Goal: Use online tool/utility: Utilize a website feature to perform a specific function

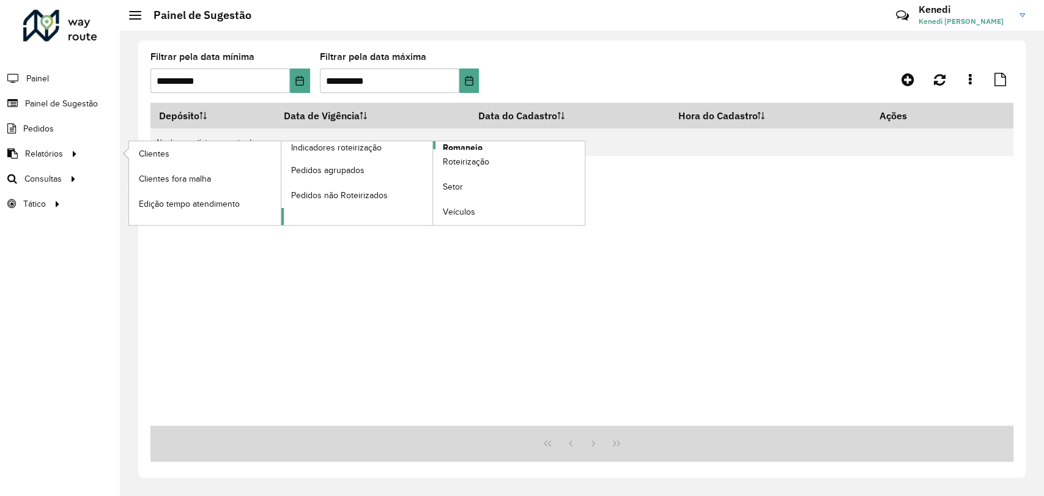
click at [446, 142] on span "Romaneio" at bounding box center [463, 147] width 40 height 13
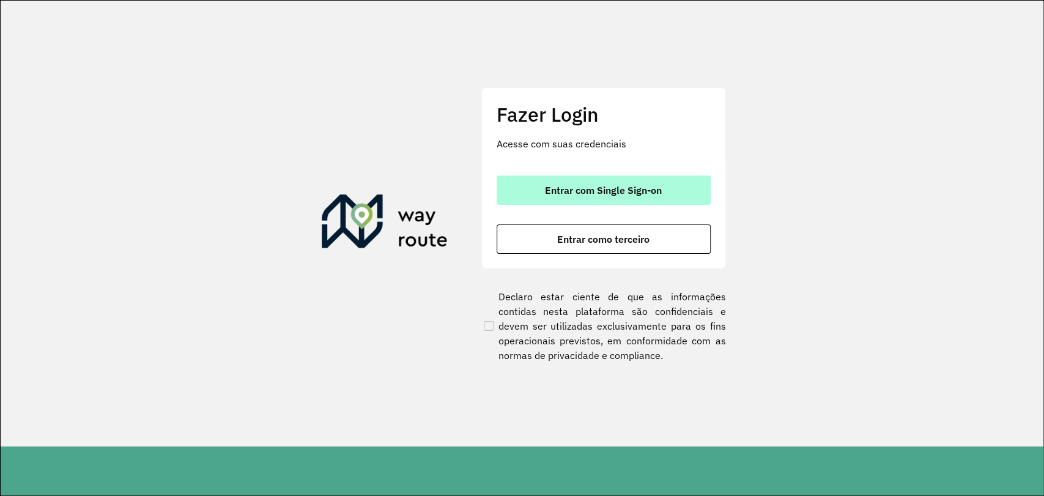
click at [597, 185] on span "Entrar com Single Sign-on" at bounding box center [603, 190] width 117 height 10
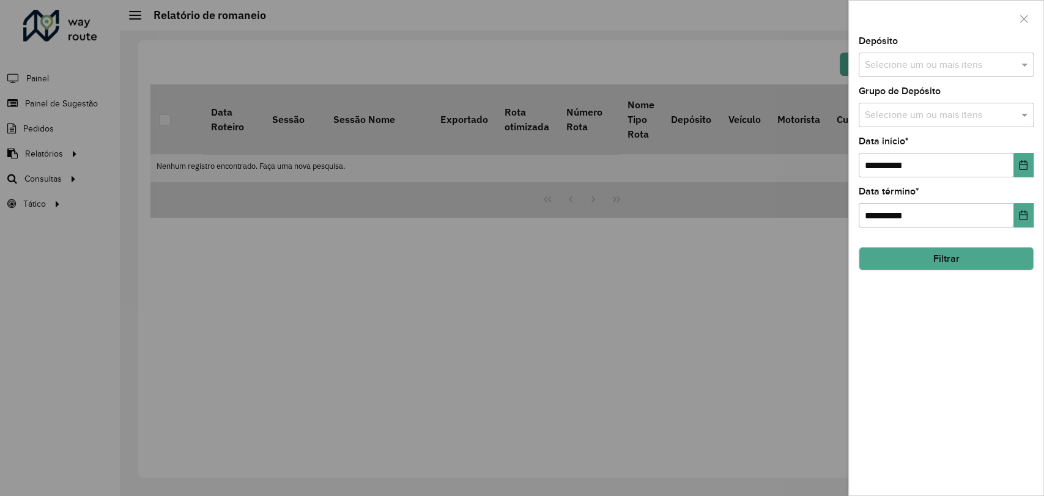
click at [929, 58] on input "text" at bounding box center [940, 65] width 157 height 15
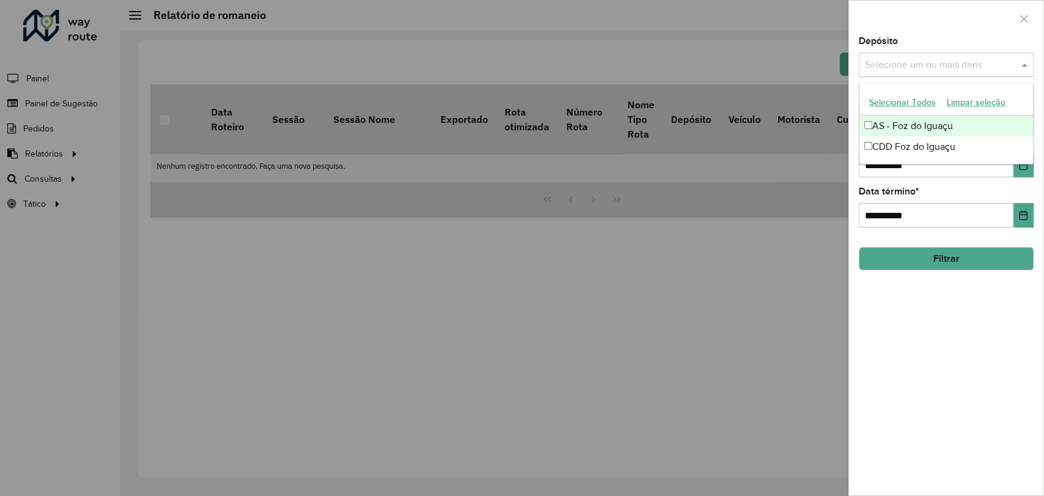
click at [891, 135] on div "AS - Foz do Iguaçu" at bounding box center [946, 126] width 174 height 21
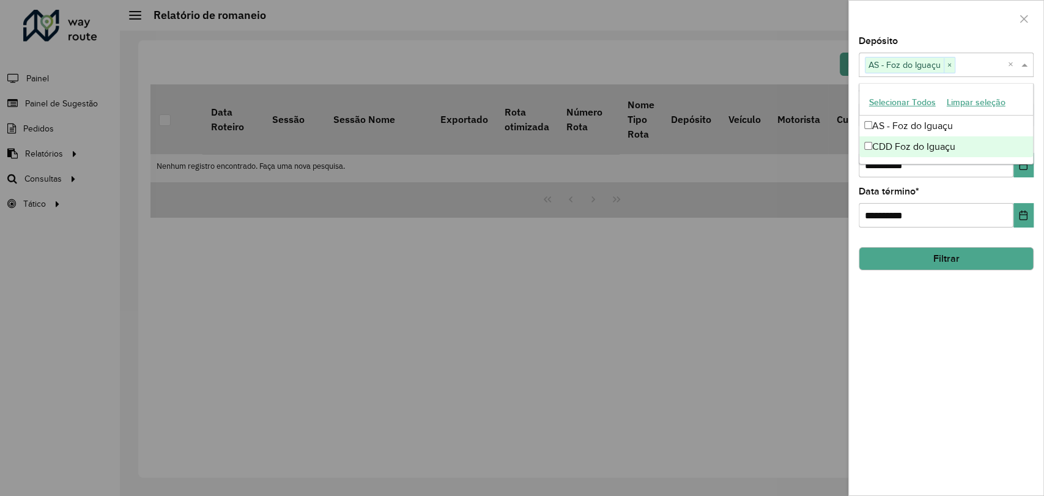
click at [909, 146] on div "CDD Foz do Iguaçu" at bounding box center [946, 146] width 174 height 21
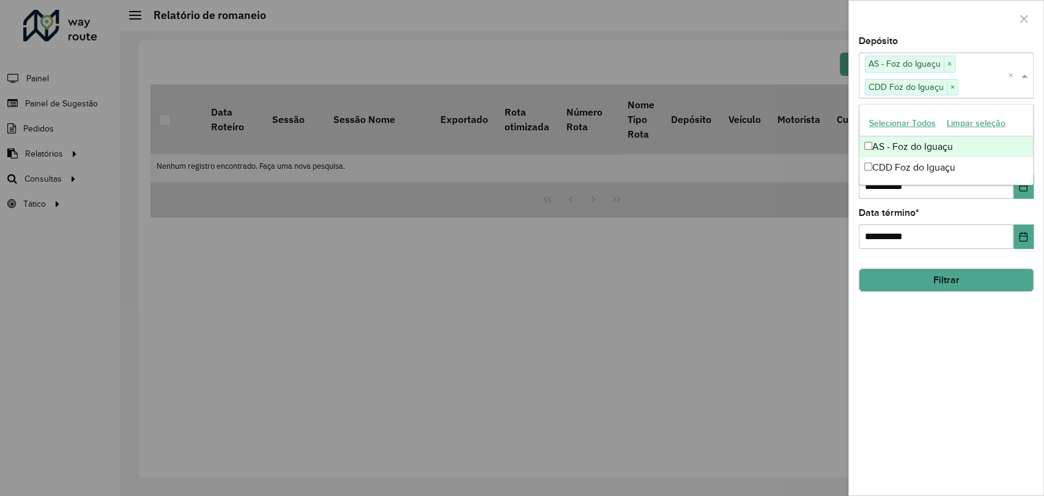
click at [798, 207] on div at bounding box center [522, 248] width 1044 height 496
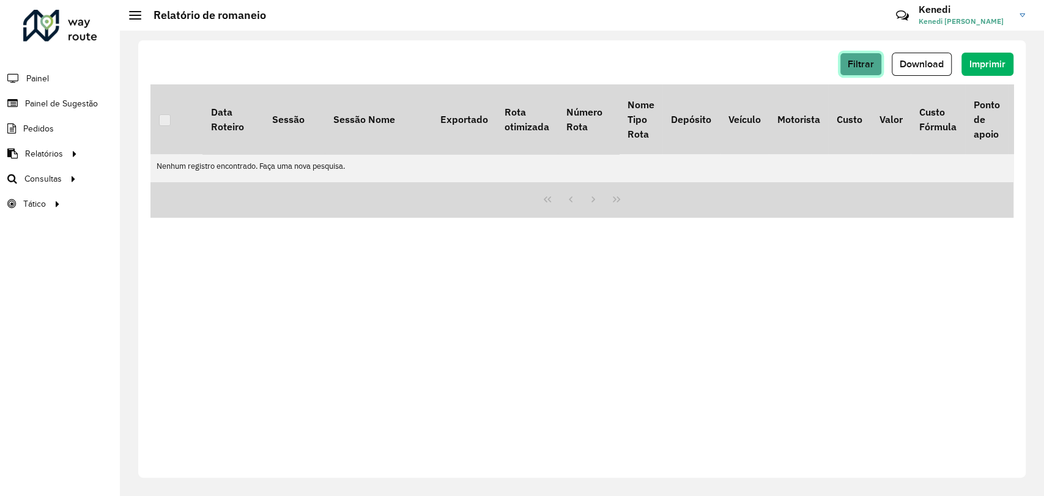
click at [863, 62] on span "Filtrar" at bounding box center [861, 64] width 26 height 10
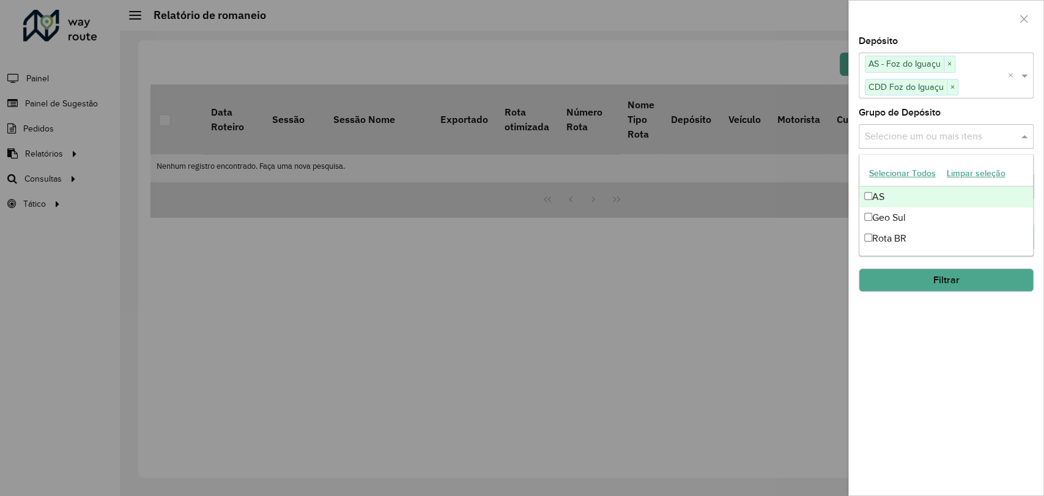
click at [956, 133] on input "text" at bounding box center [940, 136] width 157 height 15
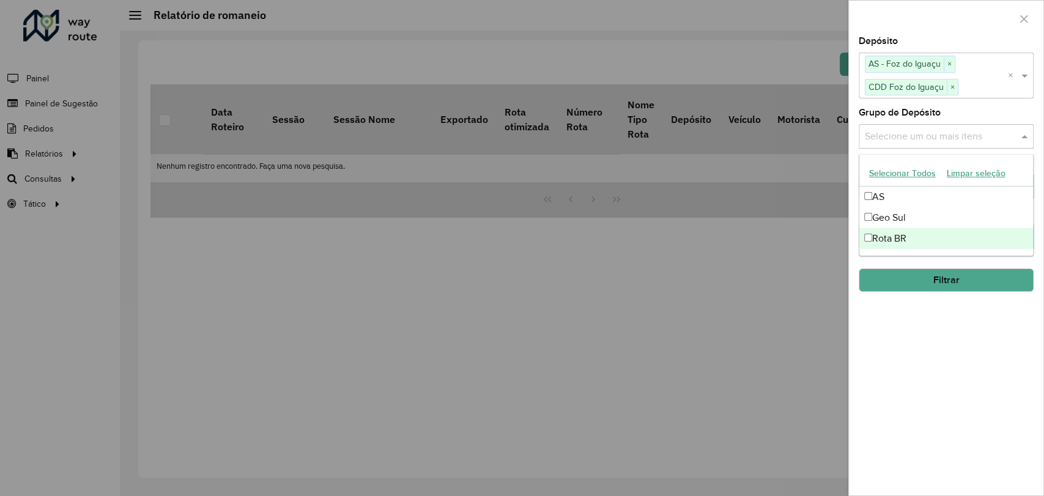
click at [892, 236] on div "Rota BR" at bounding box center [946, 238] width 174 height 21
click at [756, 248] on div at bounding box center [522, 248] width 1044 height 496
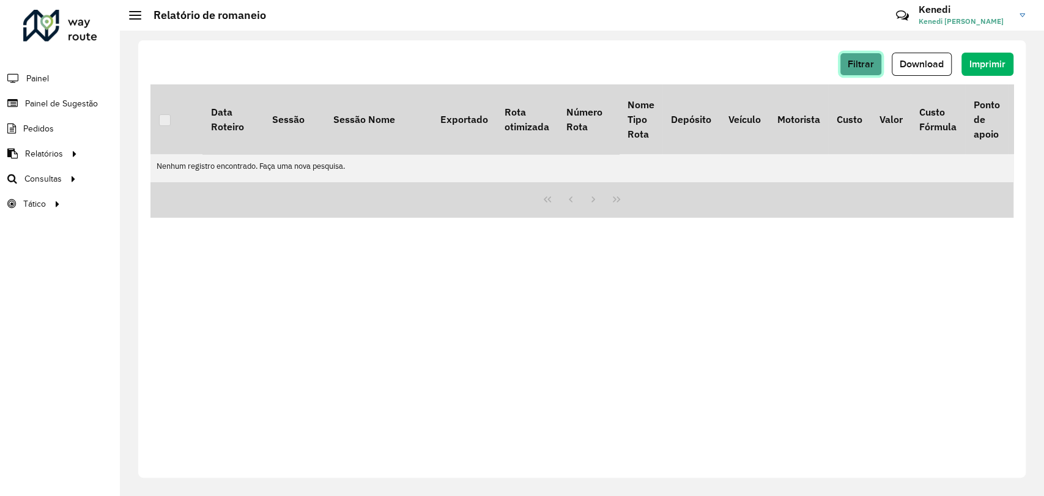
click at [853, 62] on span "Filtrar" at bounding box center [861, 64] width 26 height 10
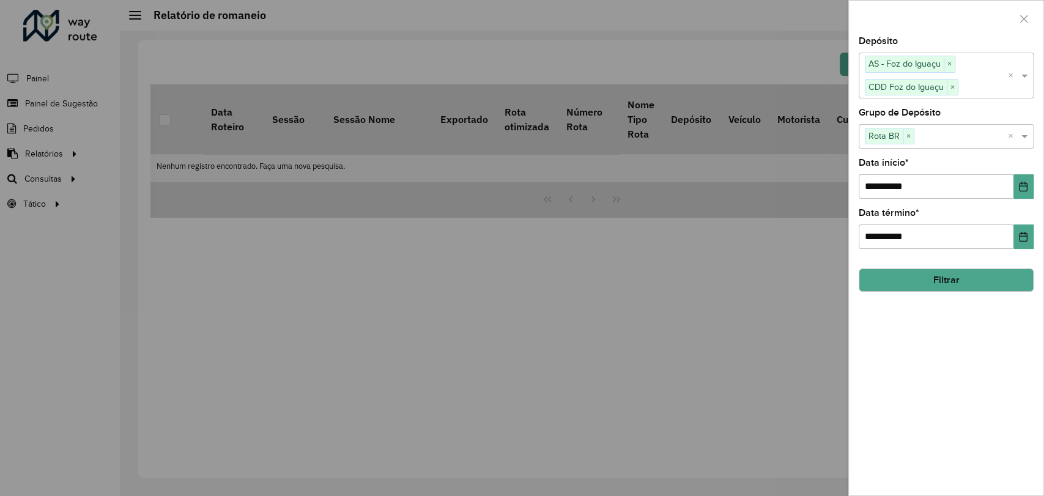
click at [945, 276] on button "Filtrar" at bounding box center [946, 279] width 175 height 23
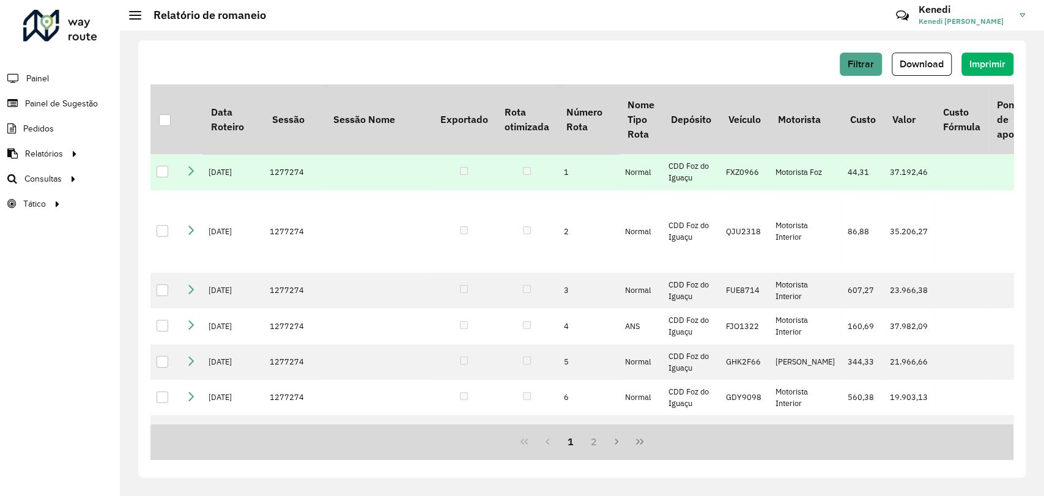
click at [166, 177] on div at bounding box center [163, 172] width 12 height 12
click at [170, 120] on div at bounding box center [165, 120] width 12 height 12
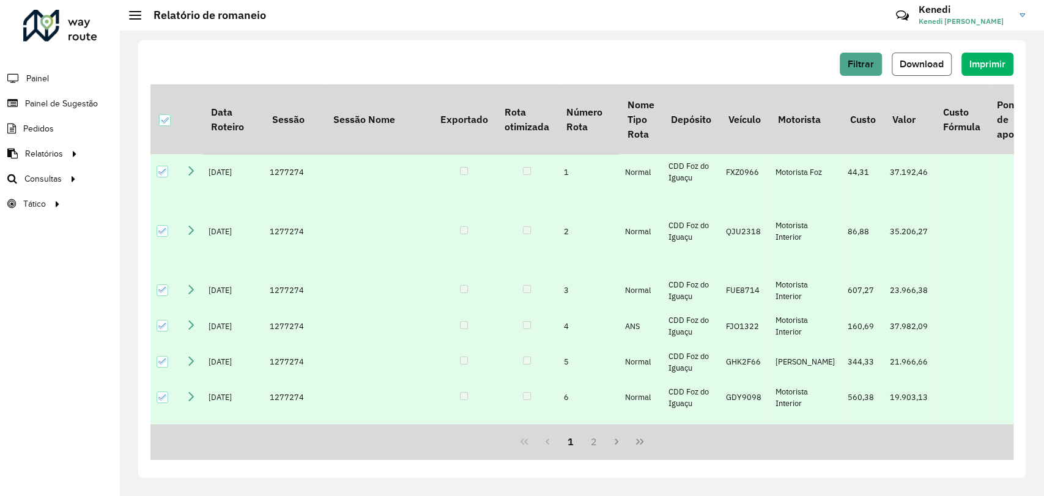
click at [906, 65] on span "Download" at bounding box center [922, 64] width 44 height 10
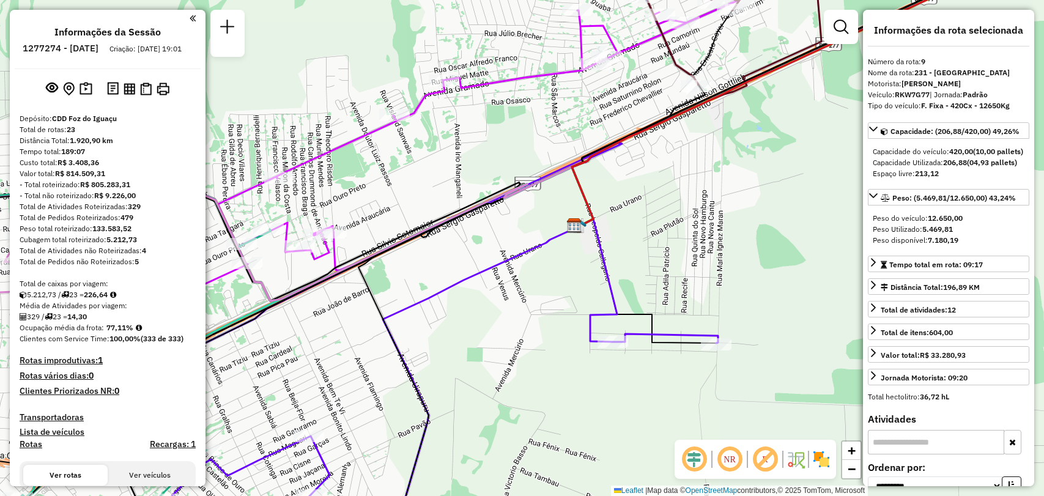
select select "**********"
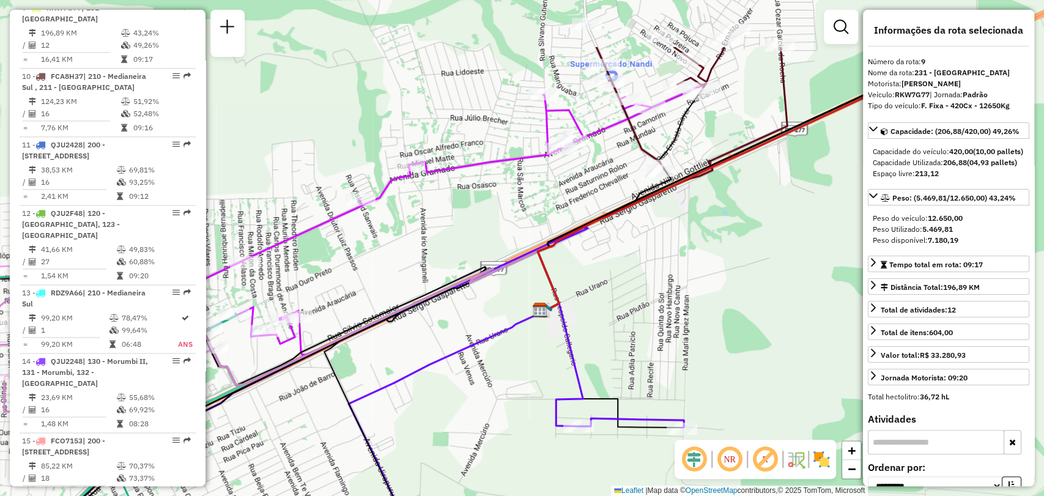
drag, startPoint x: 764, startPoint y: 243, endPoint x: 714, endPoint y: 328, distance: 98.2
click at [714, 328] on div "Rota 11 - Placa QJU2428 32905061 - ARMAZEM DO GAUCHO LT [PERSON_NAME] de atendi…" at bounding box center [522, 248] width 1044 height 496
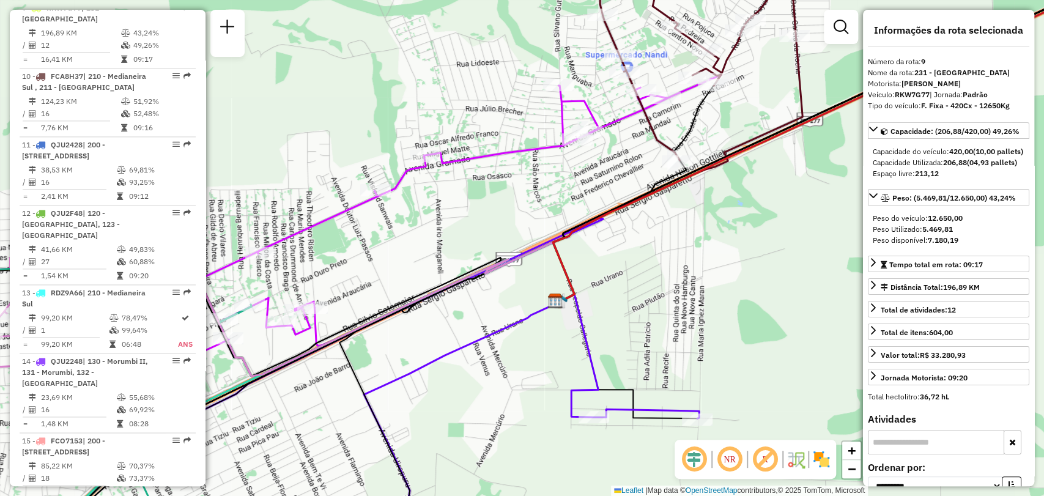
drag, startPoint x: 731, startPoint y: 318, endPoint x: 747, endPoint y: 309, distance: 18.4
click at [747, 309] on div "Rota 11 - Placa QJU2428 32905061 - ARMAZEM DO GAUCHO LT [PERSON_NAME] de atendi…" at bounding box center [522, 248] width 1044 height 496
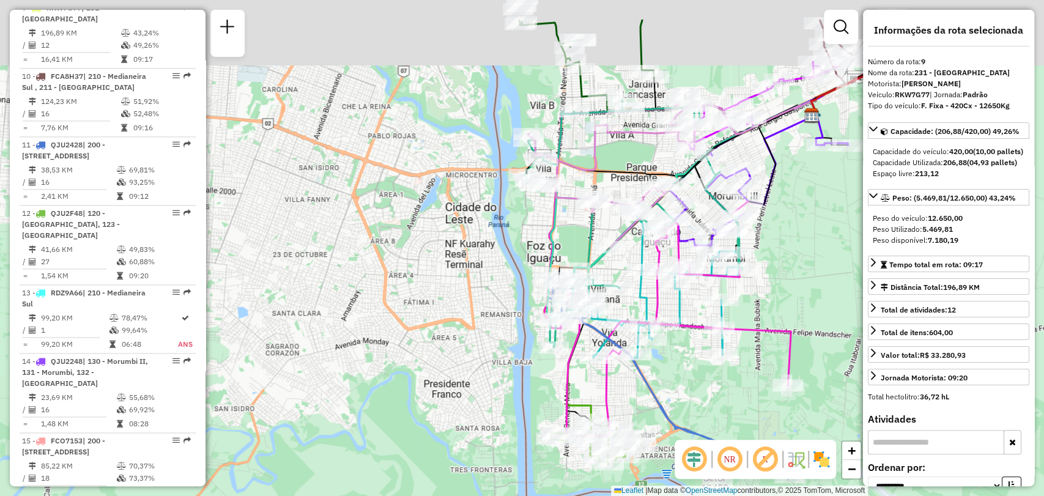
drag, startPoint x: 756, startPoint y: 177, endPoint x: 839, endPoint y: 248, distance: 108.4
click at [839, 248] on div "Rota 11 - Placa QJU2428 32905061 - ARMAZEM DO GAUCHO LT [PERSON_NAME] de atendi…" at bounding box center [522, 248] width 1044 height 496
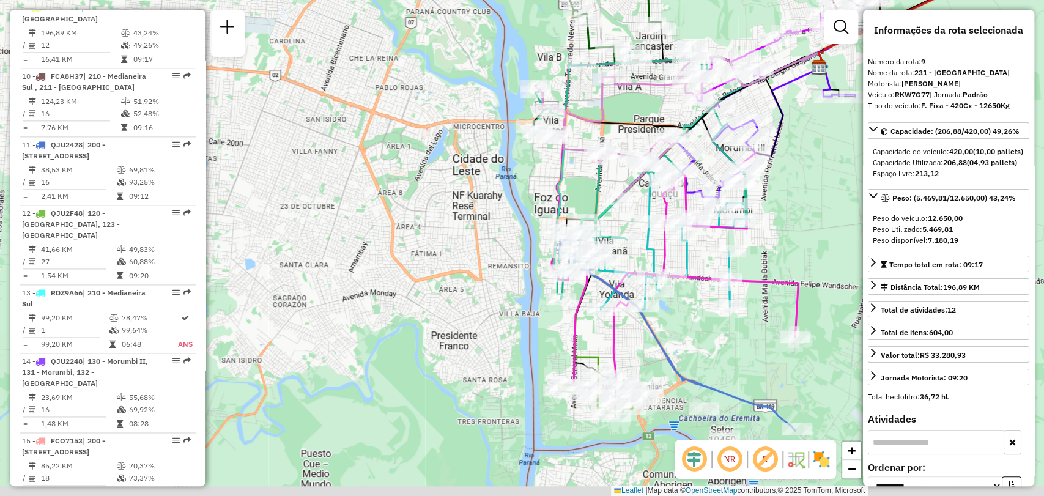
drag, startPoint x: 691, startPoint y: 339, endPoint x: 714, endPoint y: 251, distance: 91.7
click at [714, 251] on div "Rota 11 - Placa QJU2428 32905061 - ARMAZEM DO GAUCHO LT [PERSON_NAME] de atendi…" at bounding box center [522, 248] width 1044 height 496
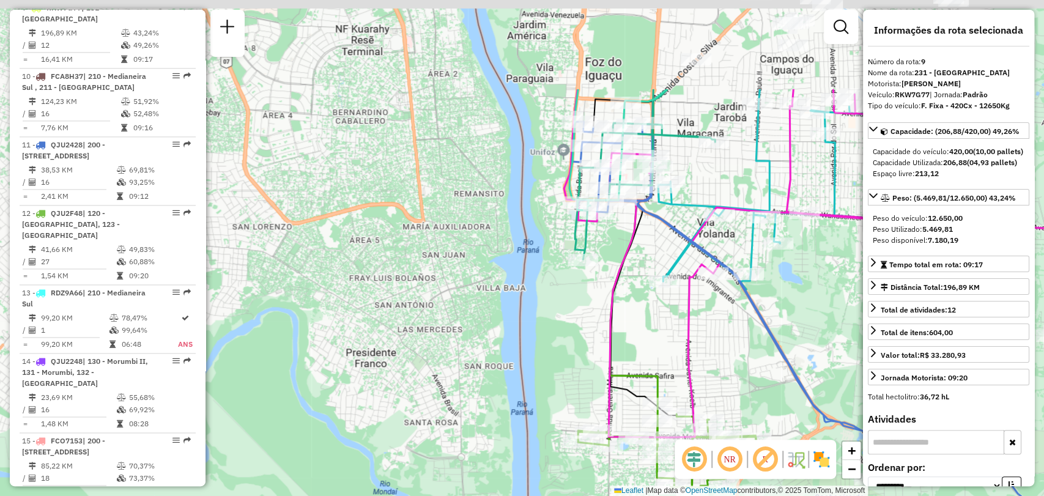
drag, startPoint x: 763, startPoint y: 306, endPoint x: 789, endPoint y: 348, distance: 49.2
click at [789, 348] on icon at bounding box center [812, 322] width 480 height 401
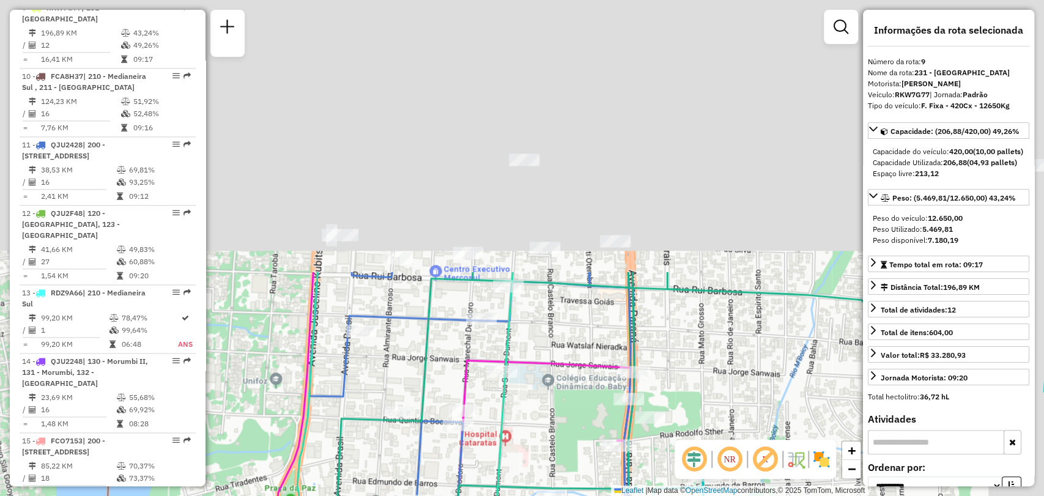
drag, startPoint x: 732, startPoint y: 133, endPoint x: 613, endPoint y: 527, distance: 411.3
click at [613, 495] on html "Aguarde... Pop-up bloqueado! Seu navegador bloqueou automáticamente a abertura …" at bounding box center [522, 248] width 1044 height 496
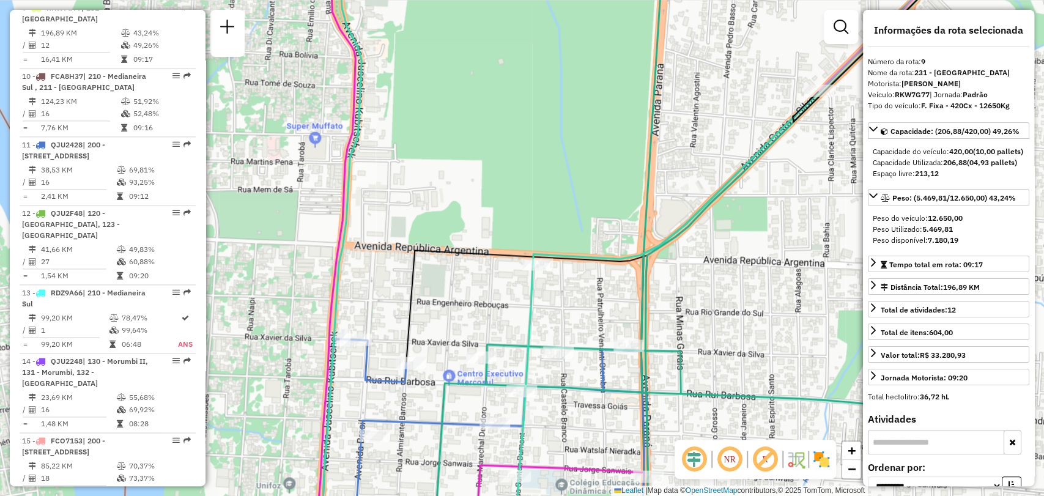
drag, startPoint x: 667, startPoint y: 287, endPoint x: 674, endPoint y: 292, distance: 8.5
click at [674, 292] on div "Rota 11 - Placa QJU2428 32905061 - ARMAZEM DO GAUCHO LT [PERSON_NAME] de atendi…" at bounding box center [522, 248] width 1044 height 496
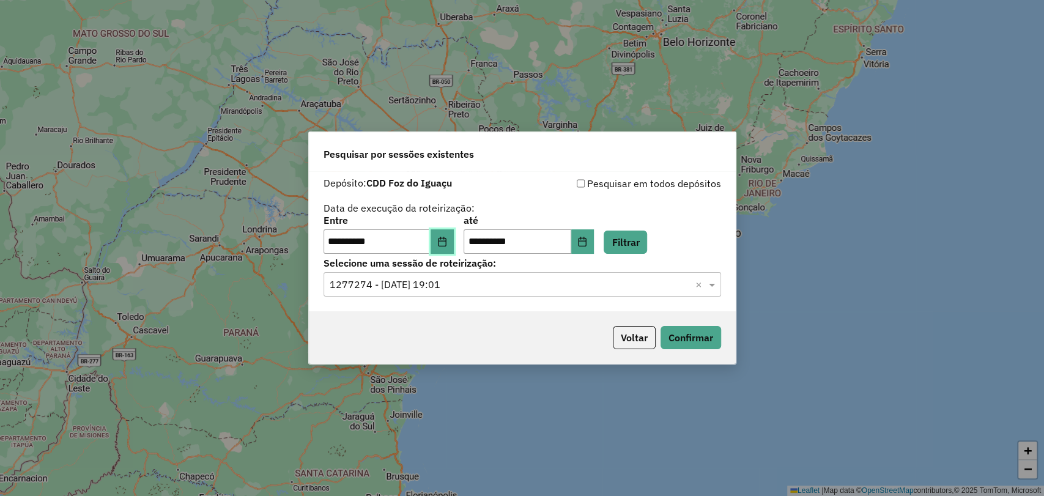
click at [454, 242] on button "Choose Date" at bounding box center [441, 241] width 23 height 24
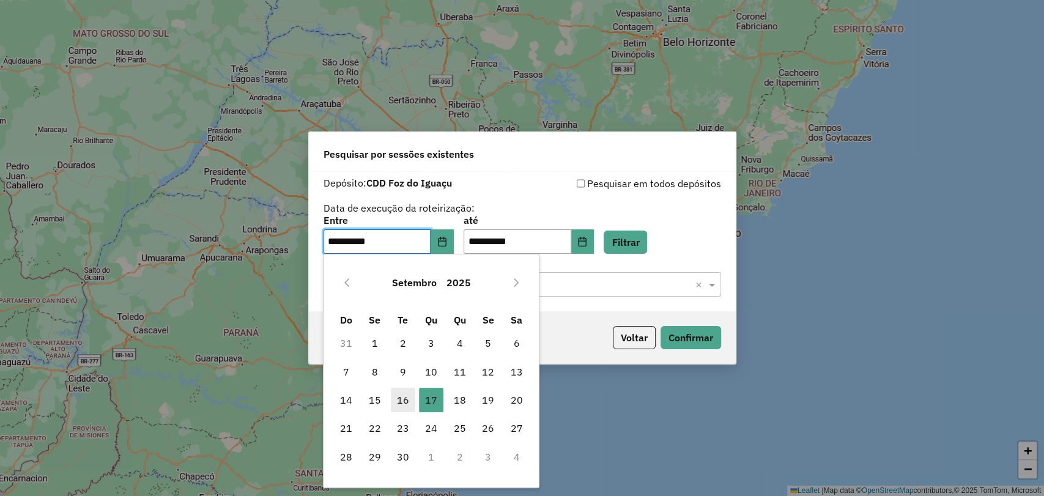
click at [406, 395] on span "16" at bounding box center [403, 400] width 24 height 24
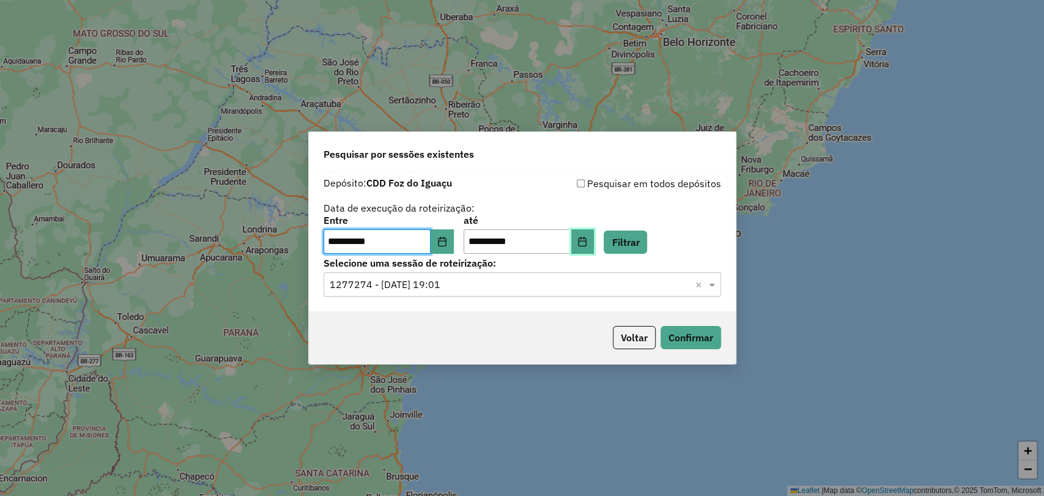
click at [594, 232] on button "Choose Date" at bounding box center [582, 241] width 23 height 24
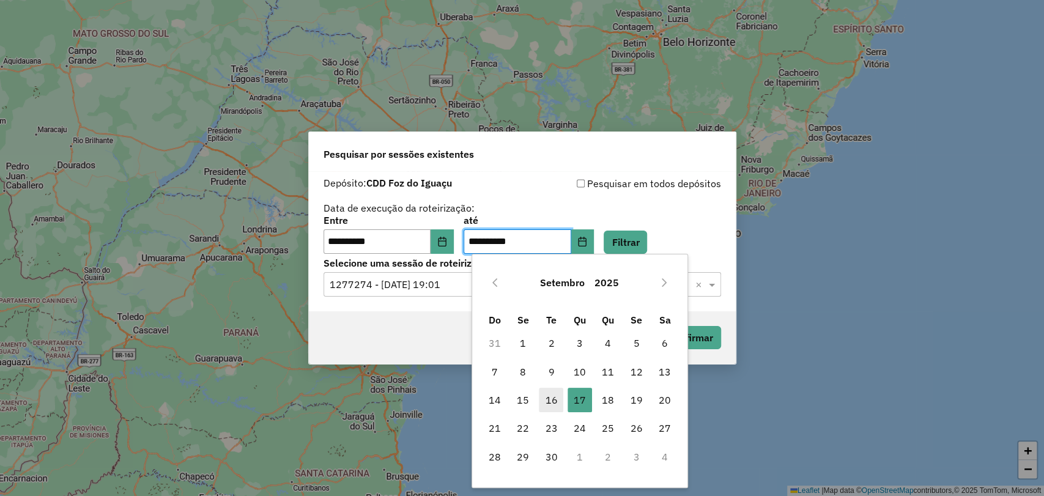
click at [551, 401] on span "16" at bounding box center [551, 400] width 24 height 24
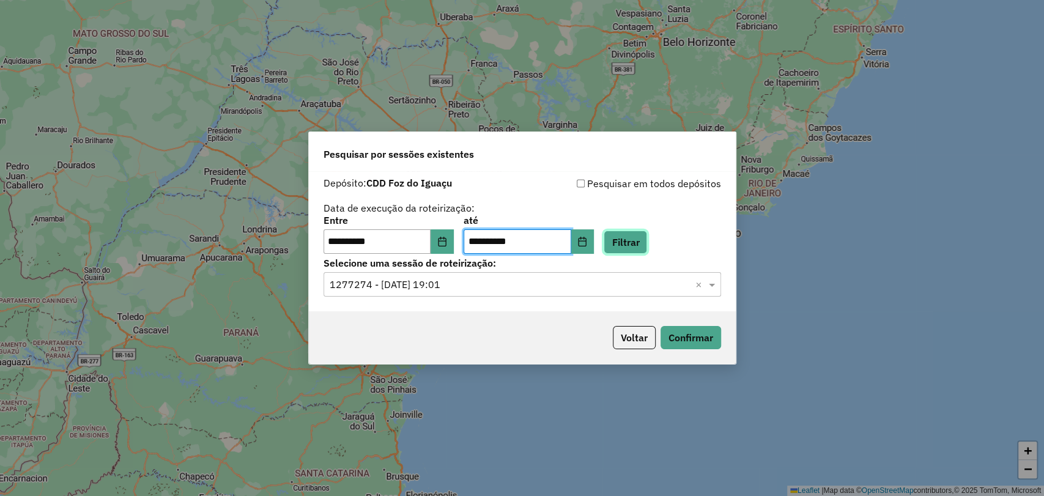
click at [630, 235] on button "Filtrar" at bounding box center [625, 242] width 43 height 23
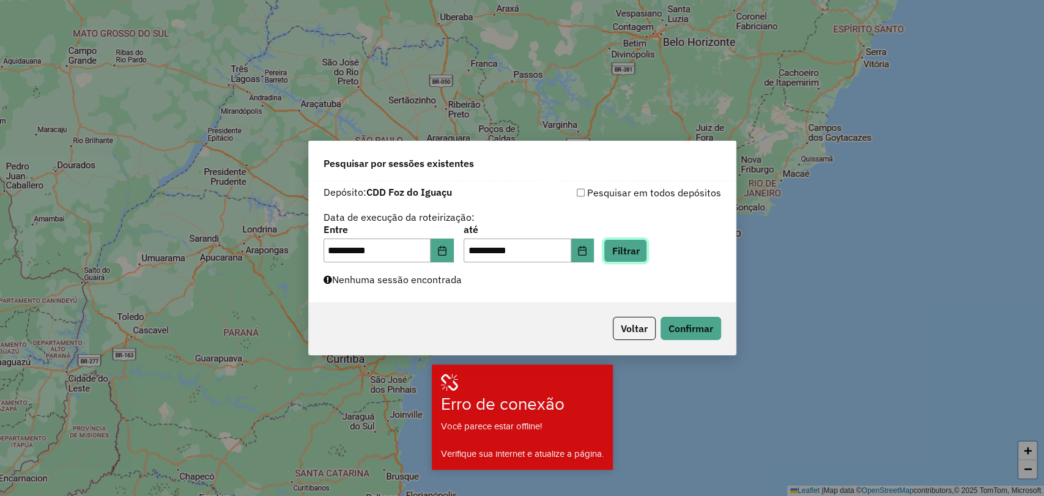
click at [637, 251] on button "Filtrar" at bounding box center [625, 250] width 43 height 23
